Goal: Task Accomplishment & Management: Use online tool/utility

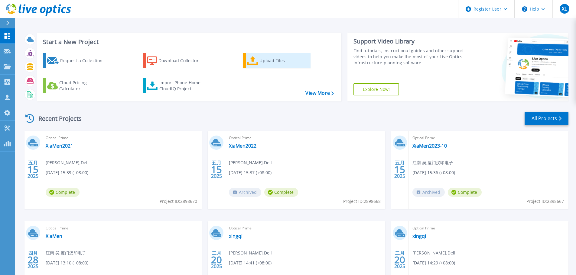
click at [267, 65] on div "Upload Files" at bounding box center [283, 61] width 48 height 12
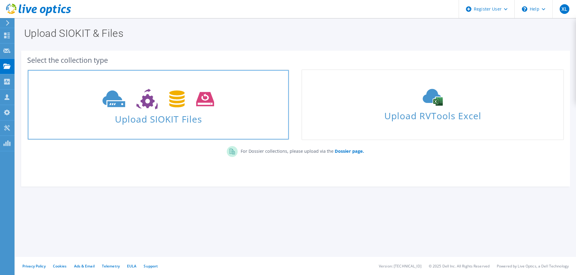
click at [168, 115] on span "Upload SIOKIT Files" at bounding box center [158, 117] width 261 height 13
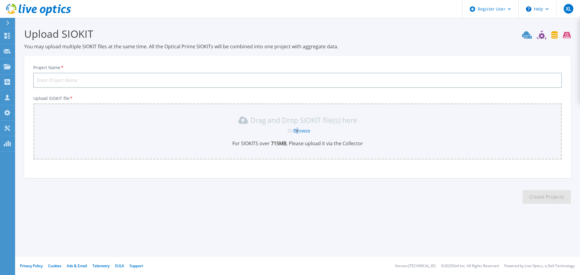
click at [298, 130] on link "Browse" at bounding box center [302, 131] width 17 height 7
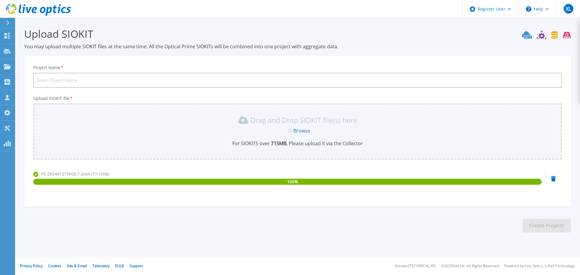
click at [168, 82] on input "Project Name *" at bounding box center [297, 80] width 529 height 15
type input "R730"
click at [557, 228] on button "Create Projects" at bounding box center [547, 226] width 48 height 14
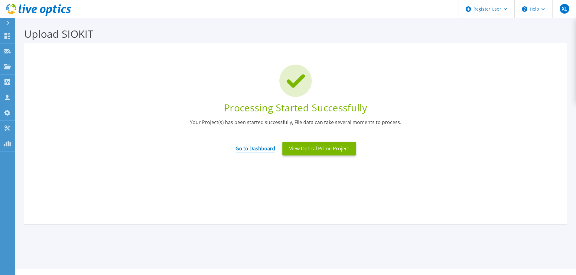
click at [255, 146] on link "Go to Dashboard" at bounding box center [256, 147] width 40 height 12
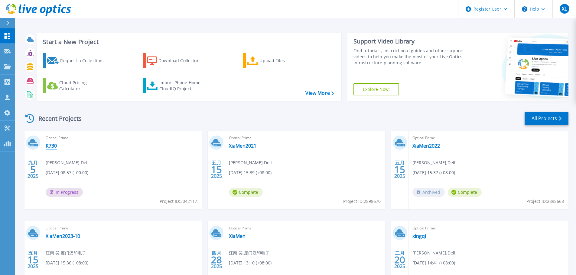
click at [48, 145] on link "R730" at bounding box center [51, 146] width 11 height 6
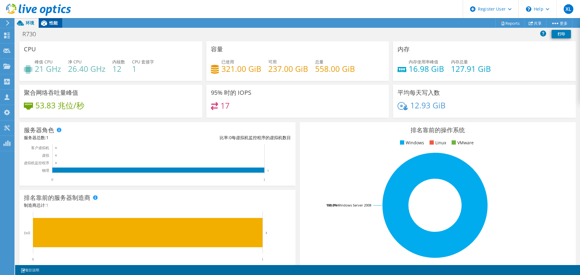
click at [56, 24] on span "性能" at bounding box center [53, 23] width 8 height 6
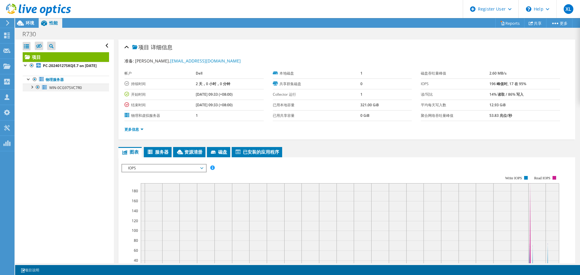
click at [33, 90] on div at bounding box center [32, 87] width 6 height 6
click at [55, 99] on link "0 C: D:" at bounding box center [66, 96] width 86 height 8
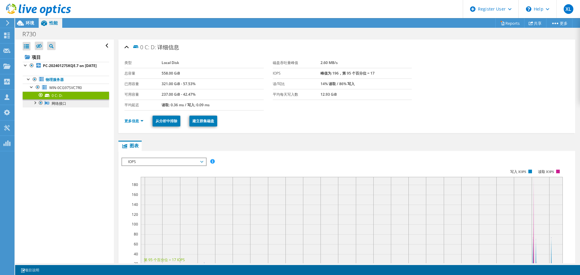
click at [67, 107] on link "网络接口" at bounding box center [66, 103] width 86 height 8
click at [70, 90] on span "WIN-0CG97SVC7R0" at bounding box center [65, 87] width 33 height 5
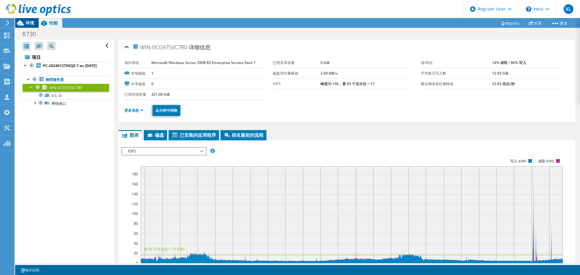
click at [32, 23] on span "环境" at bounding box center [30, 23] width 8 height 6
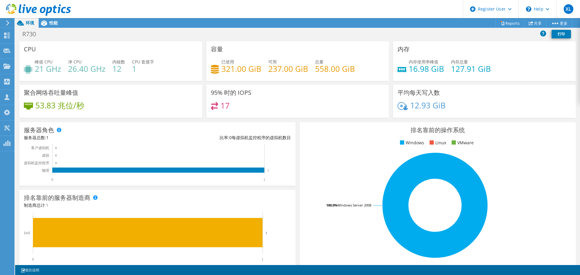
scroll to position [121, 0]
click at [51, 23] on span "性能" at bounding box center [53, 23] width 8 height 6
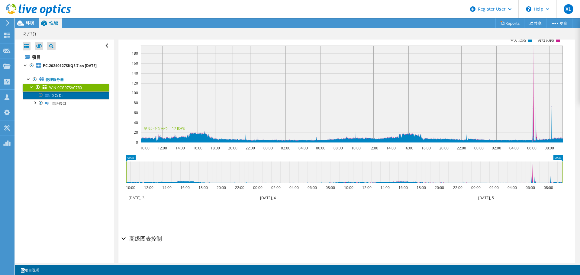
click at [64, 99] on link "0 C: D:" at bounding box center [66, 96] width 86 height 8
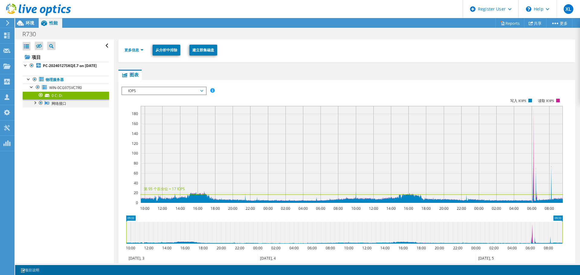
click at [36, 106] on div at bounding box center [35, 102] width 6 height 6
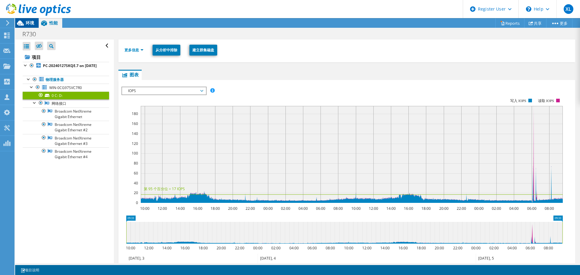
click at [31, 23] on span "环境" at bounding box center [30, 23] width 8 height 6
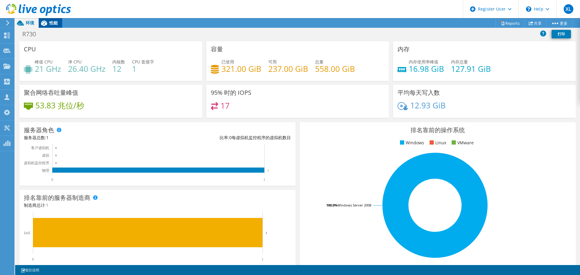
click at [46, 22] on div "XL Dell 用户 Xing Li [EMAIL_ADDRESS][DOMAIN_NAME] Dell My Profile Log Out \n Help…" at bounding box center [290, 137] width 580 height 275
click at [55, 27] on div "性能" at bounding box center [51, 23] width 24 height 10
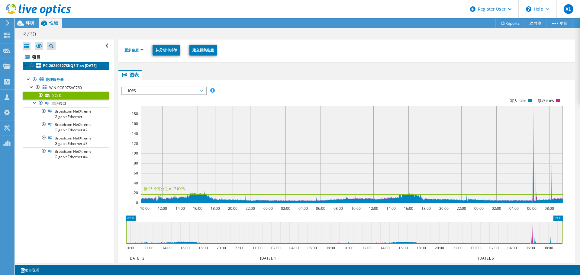
click at [43, 65] on b "PC-20240127SKQE.7 on [DATE]" at bounding box center [70, 65] width 54 height 5
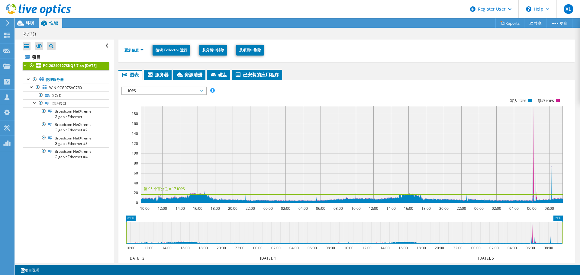
click at [131, 48] on link "更多信息" at bounding box center [134, 49] width 19 height 5
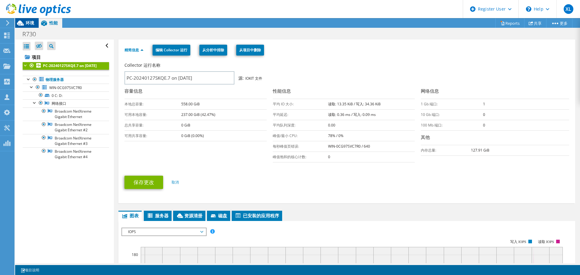
click at [28, 21] on span "环境" at bounding box center [30, 23] width 8 height 6
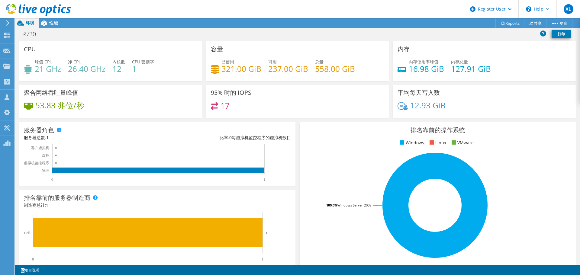
click at [206, 95] on div "95% 时的 IOPS 17" at bounding box center [297, 101] width 183 height 33
drag, startPoint x: 182, startPoint y: 80, endPoint x: 178, endPoint y: 84, distance: 5.8
click at [183, 80] on div "CPU 峰值 CPU 21 GHz 净 CPU 26.40 GHz 内核数 12 CPU 套接字 1" at bounding box center [110, 61] width 183 height 40
